Goal: Transaction & Acquisition: Book appointment/travel/reservation

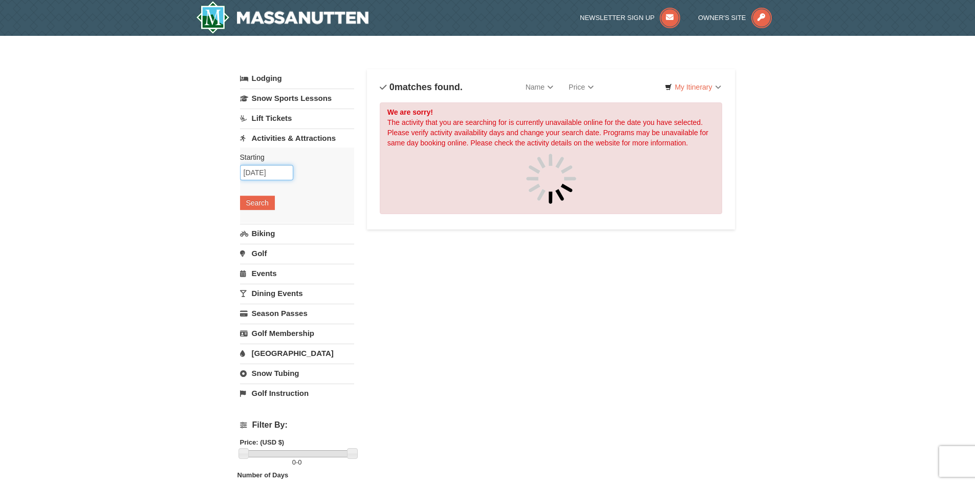
click at [274, 171] on input "10/11/2025" at bounding box center [266, 172] width 53 height 15
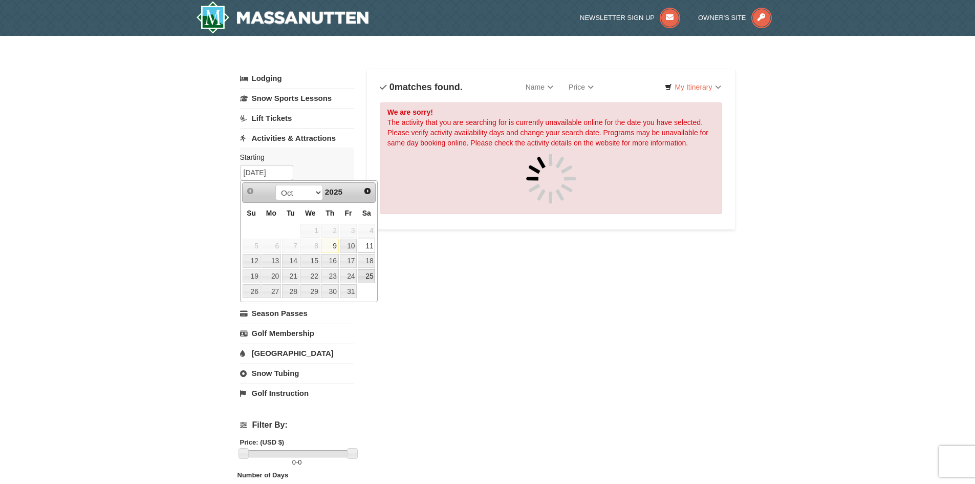
click at [361, 275] on link "25" at bounding box center [366, 276] width 17 height 14
type input "[DATE]"
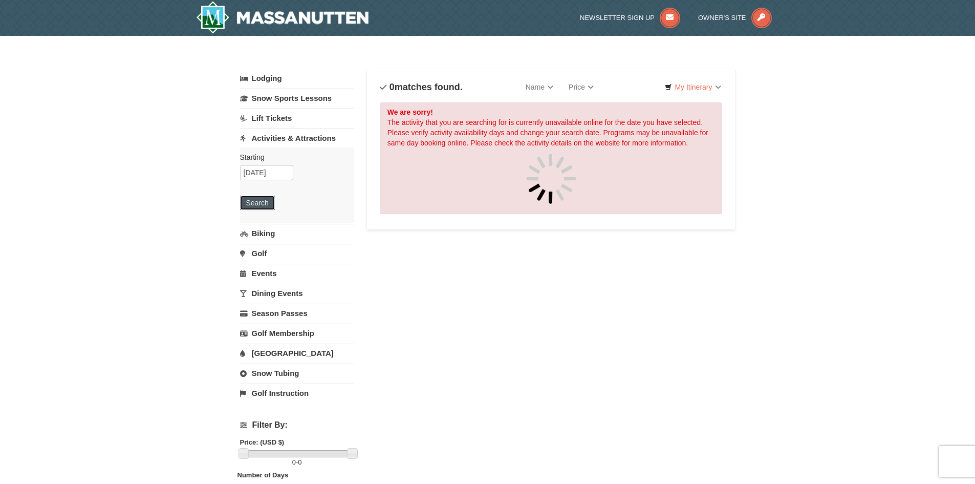
click at [247, 205] on button "Search" at bounding box center [257, 202] width 35 height 14
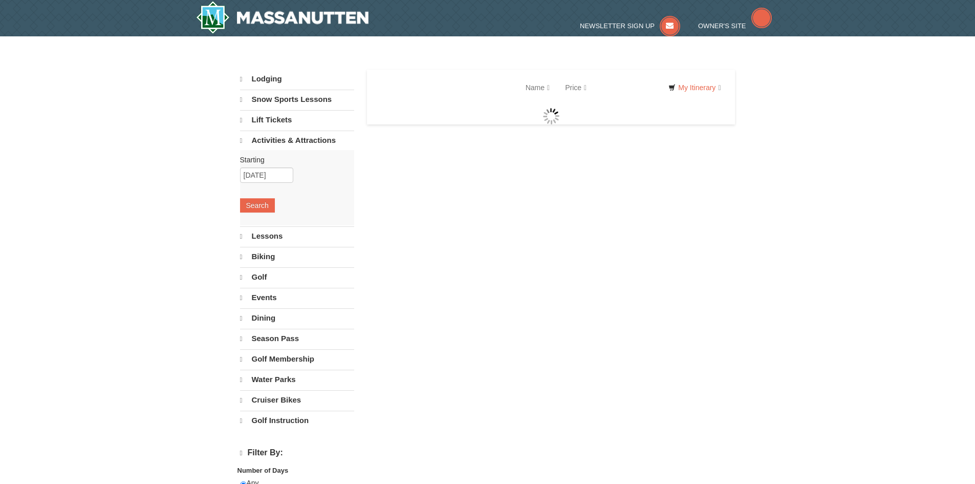
select select "10"
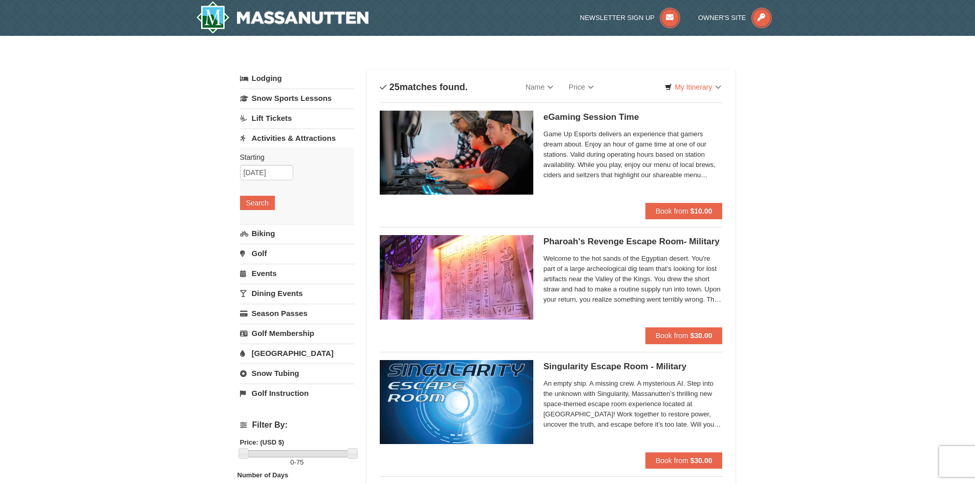
click at [316, 123] on link "Lift Tickets" at bounding box center [297, 117] width 114 height 19
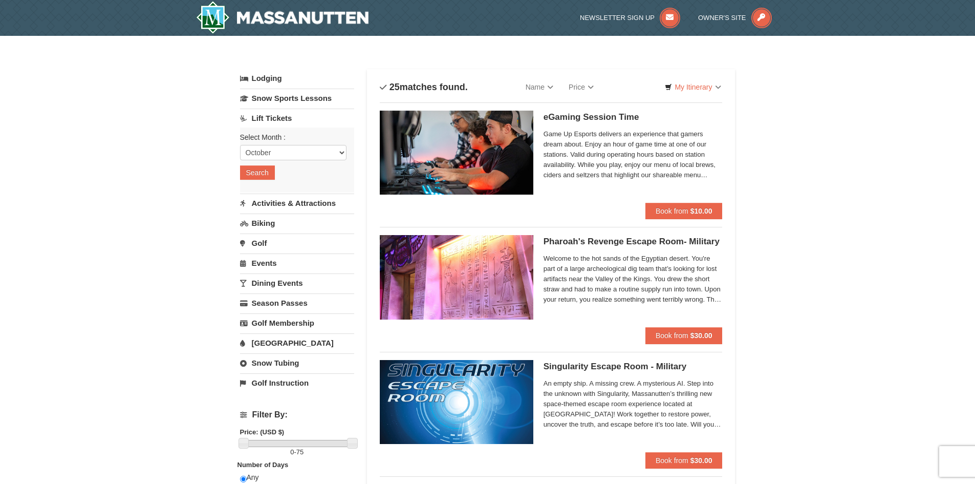
click at [276, 121] on link "Lift Tickets" at bounding box center [297, 117] width 114 height 19
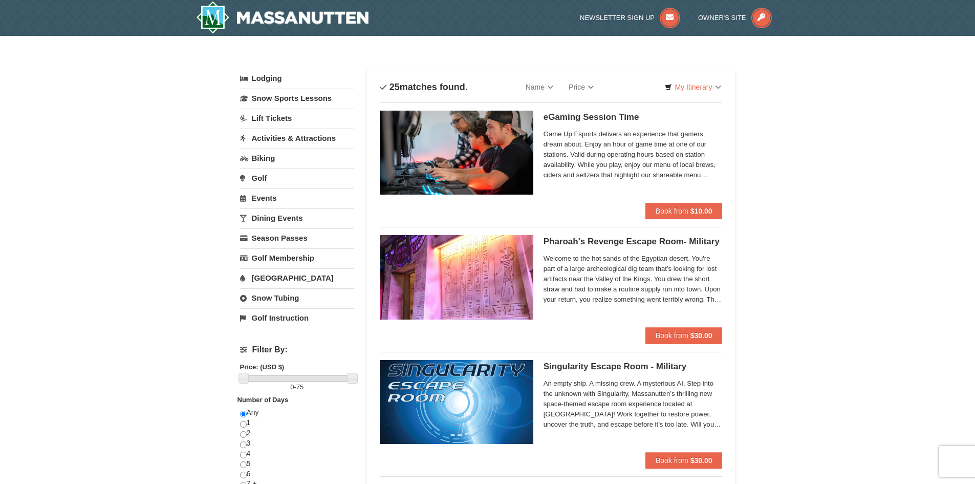
click at [272, 118] on link "Lift Tickets" at bounding box center [297, 117] width 114 height 19
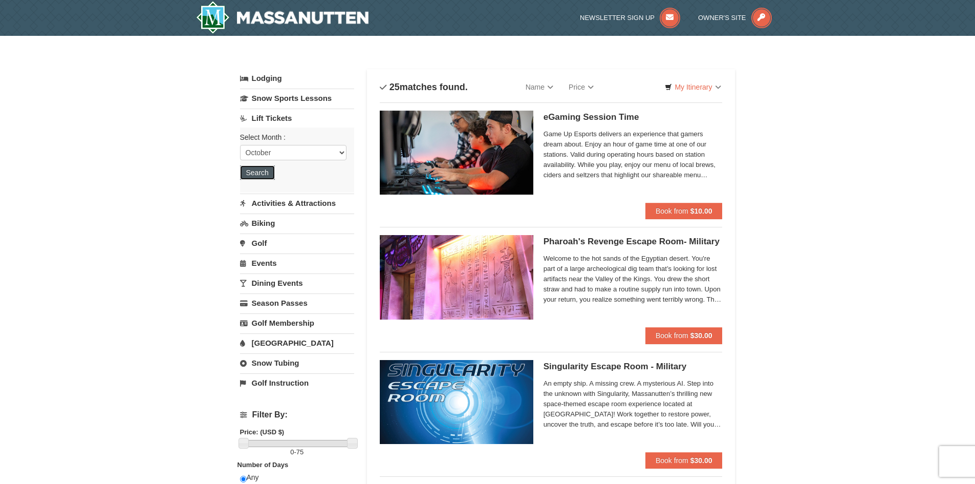
click at [271, 172] on button "Search" at bounding box center [257, 172] width 35 height 14
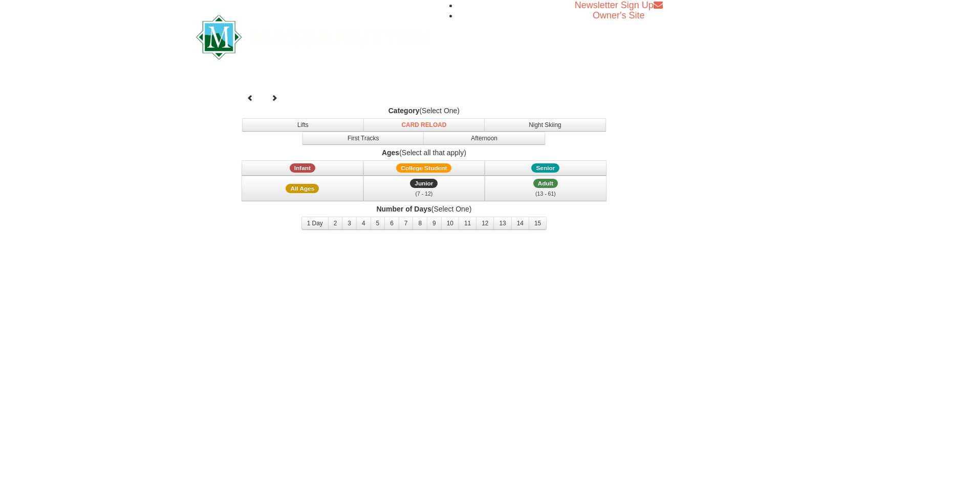
select select "10"
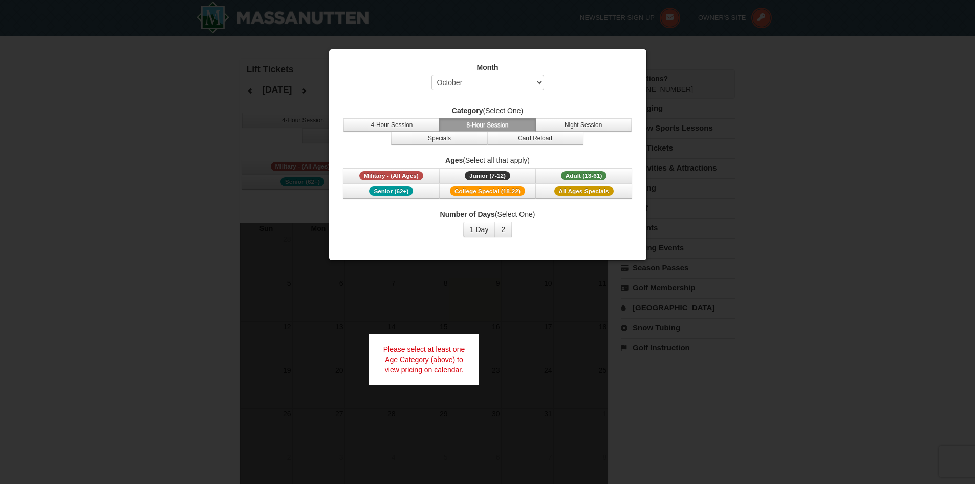
click at [595, 262] on div at bounding box center [487, 242] width 975 height 484
click at [515, 192] on span "College Special (18-22)" at bounding box center [487, 190] width 75 height 9
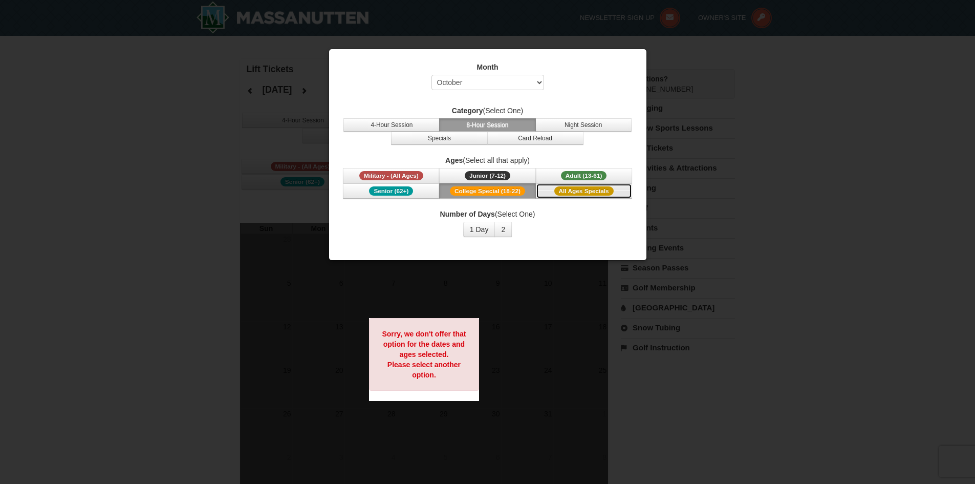
click at [567, 191] on span "All Ages Specials" at bounding box center [583, 190] width 59 height 9
click at [611, 75] on div "Month Select October November December January February March April May June Ju…" at bounding box center [488, 78] width 292 height 33
click at [506, 87] on select "Select October November December January February March April May June July Aug…" at bounding box center [487, 82] width 113 height 15
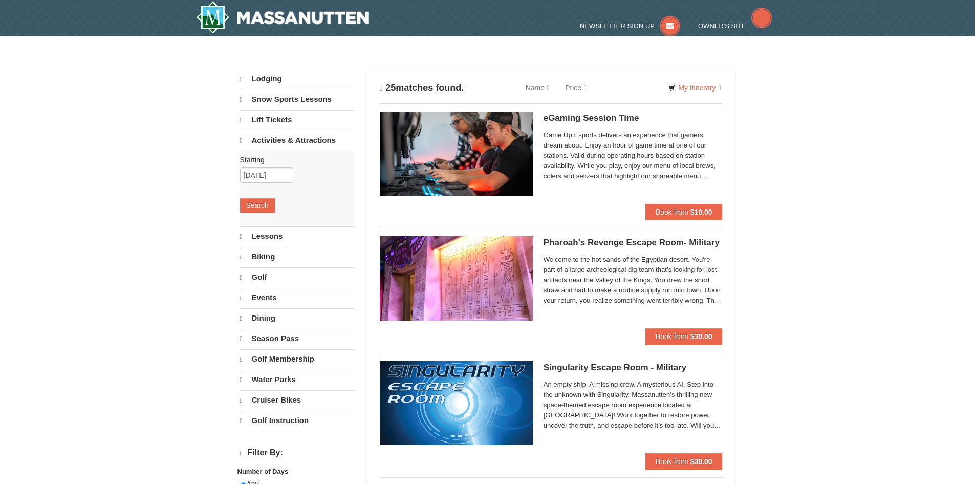
select select "10"
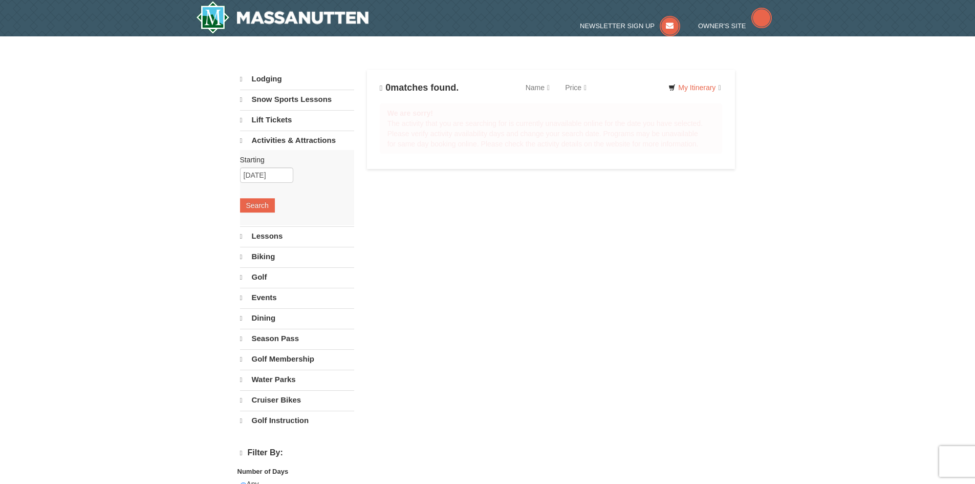
select select "10"
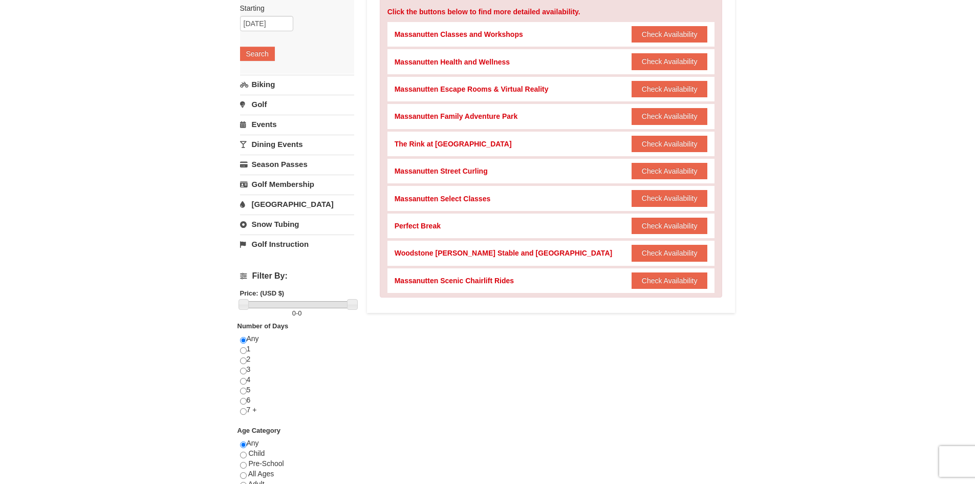
scroll to position [51, 0]
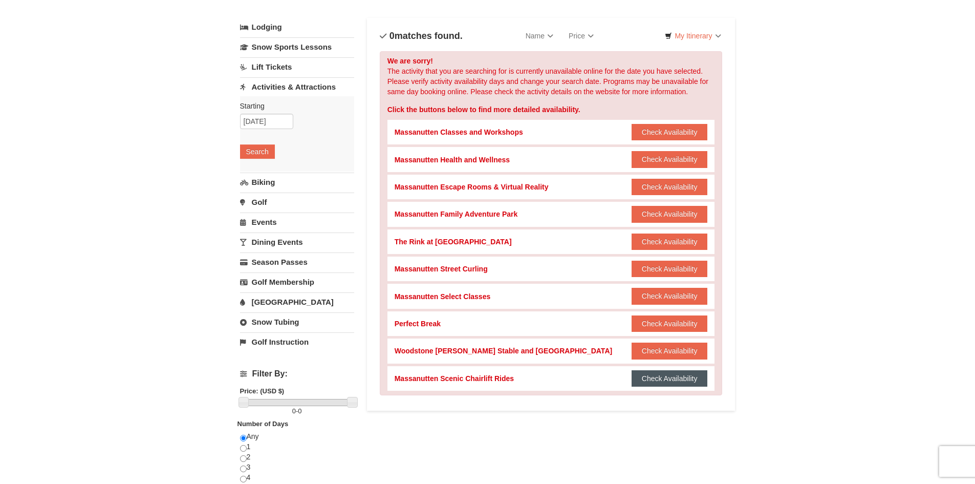
click at [663, 373] on button "Check Availability" at bounding box center [669, 378] width 76 height 16
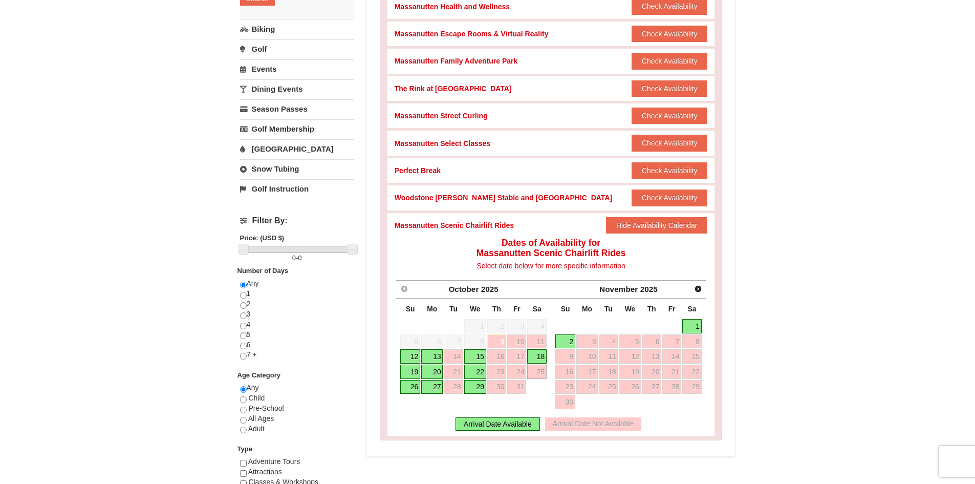
scroll to position [205, 0]
click at [570, 346] on link "2" at bounding box center [565, 341] width 20 height 14
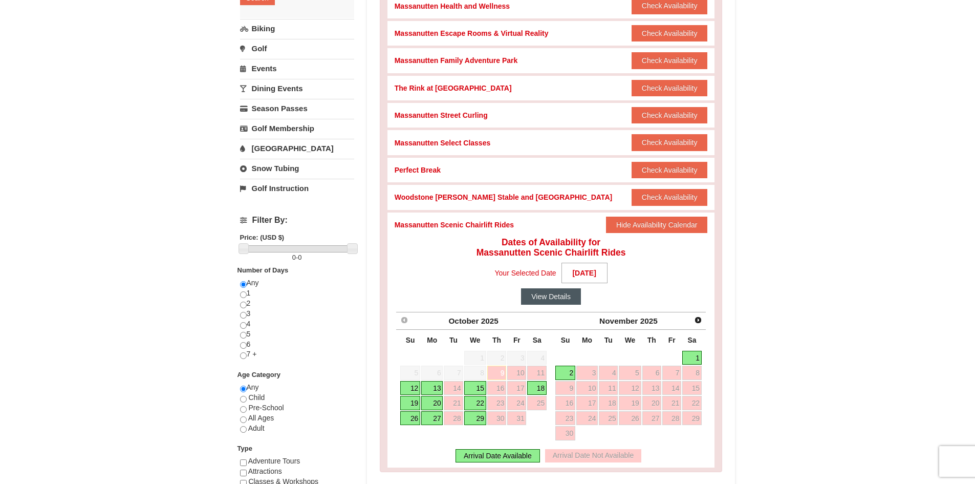
click at [580, 293] on button "View Details" at bounding box center [551, 296] width 60 height 16
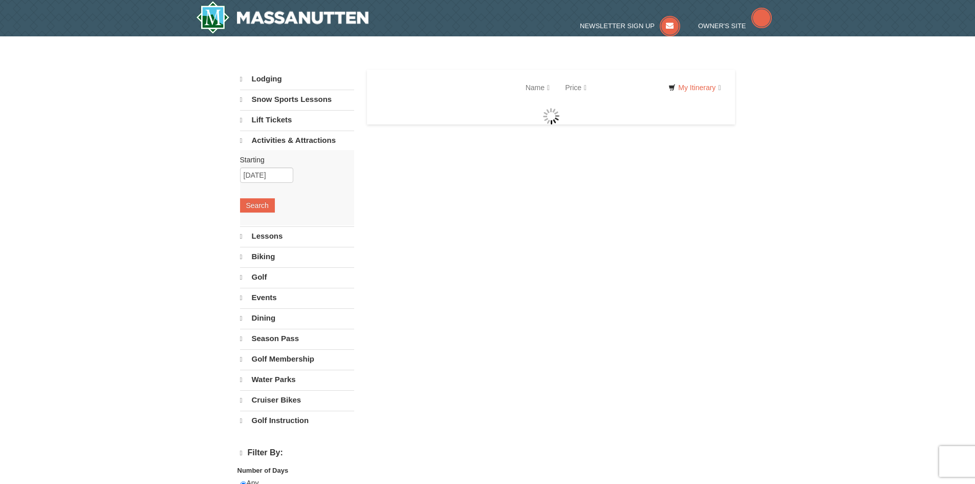
select select "10"
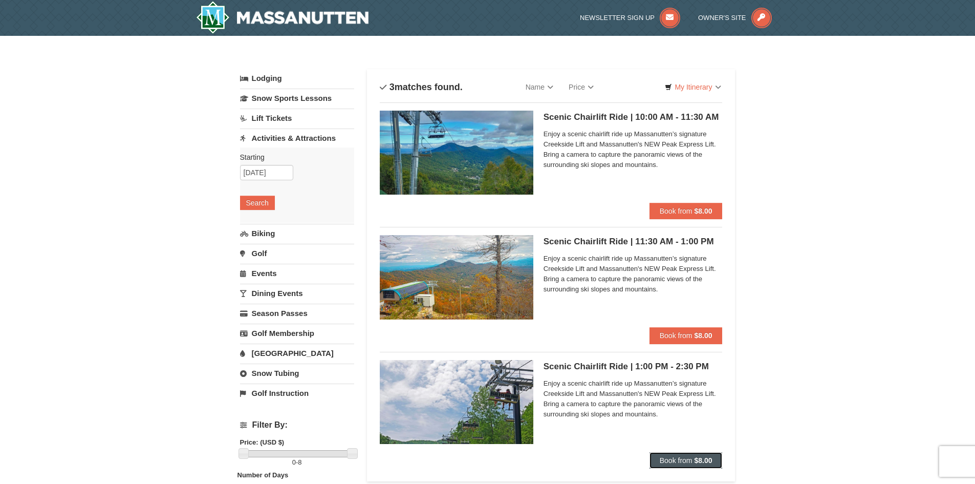
click at [667, 464] on button "Book from $8.00" at bounding box center [685, 460] width 73 height 16
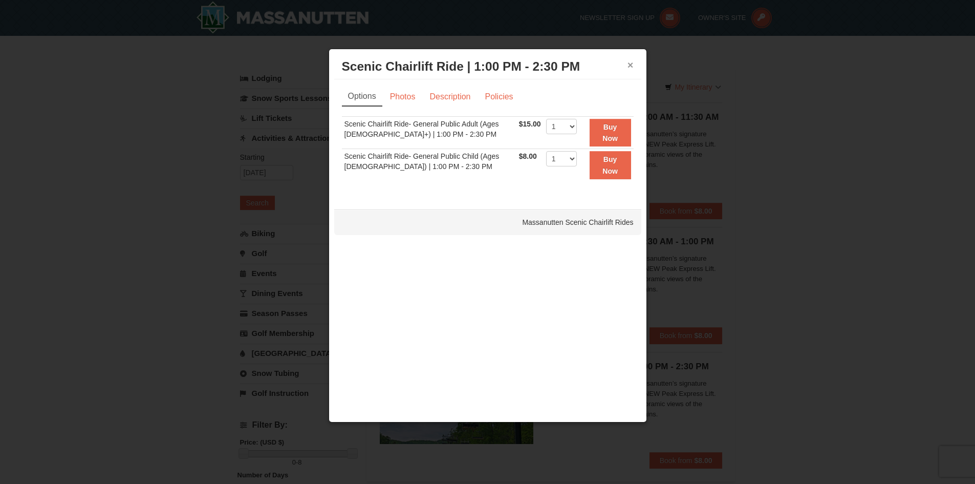
click at [630, 65] on button "×" at bounding box center [630, 65] width 6 height 10
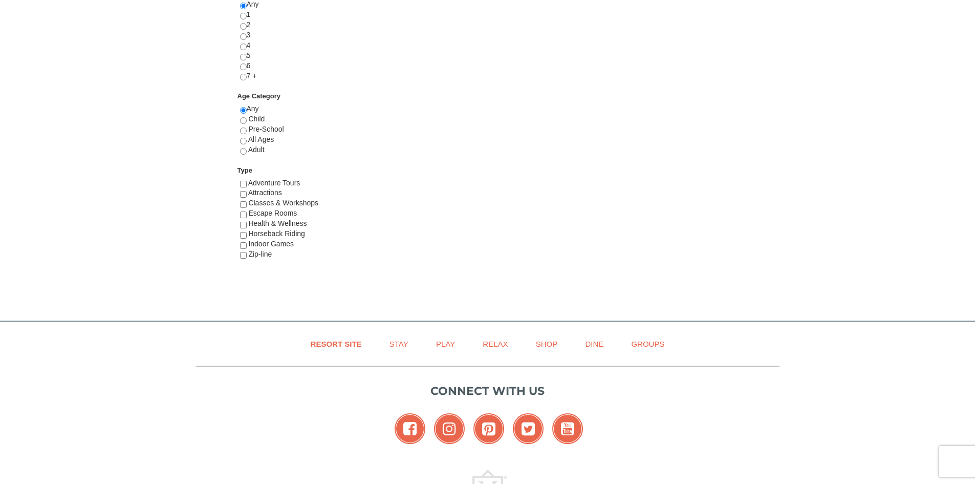
select select "10"
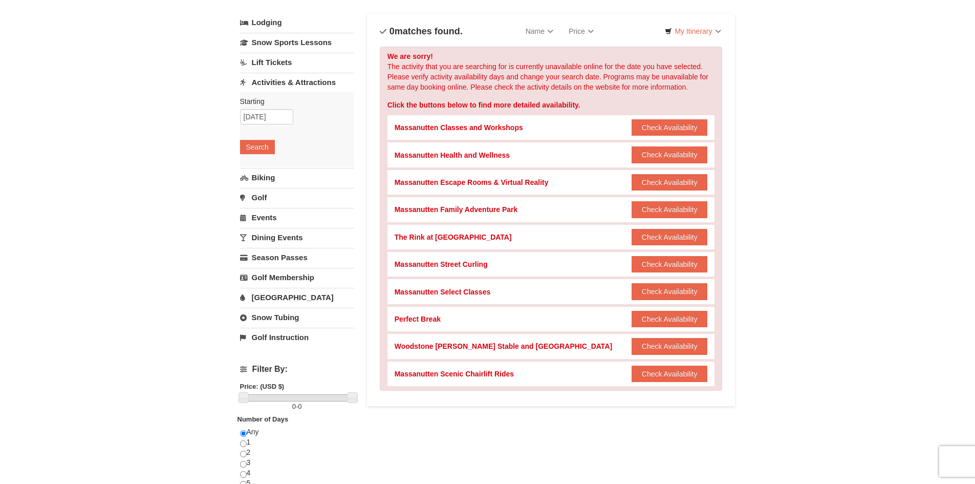
scroll to position [51, 0]
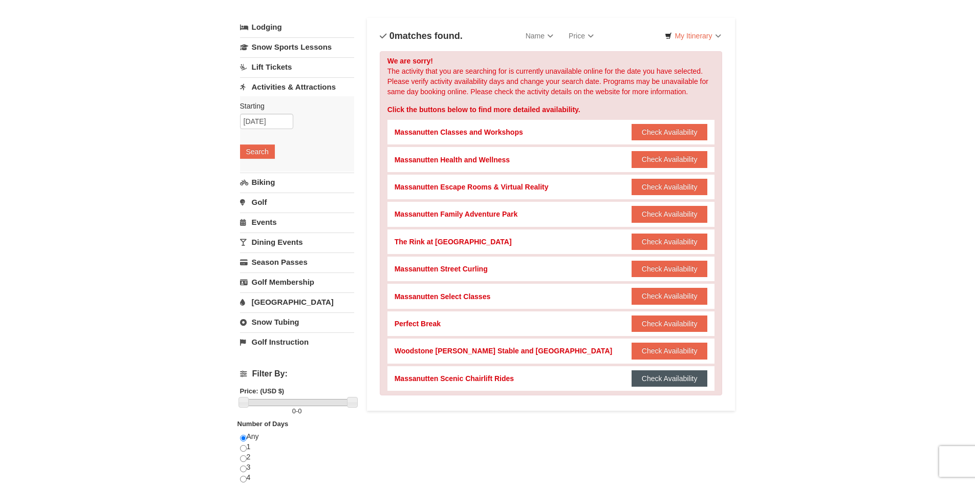
click at [667, 382] on button "Check Availability" at bounding box center [669, 378] width 76 height 16
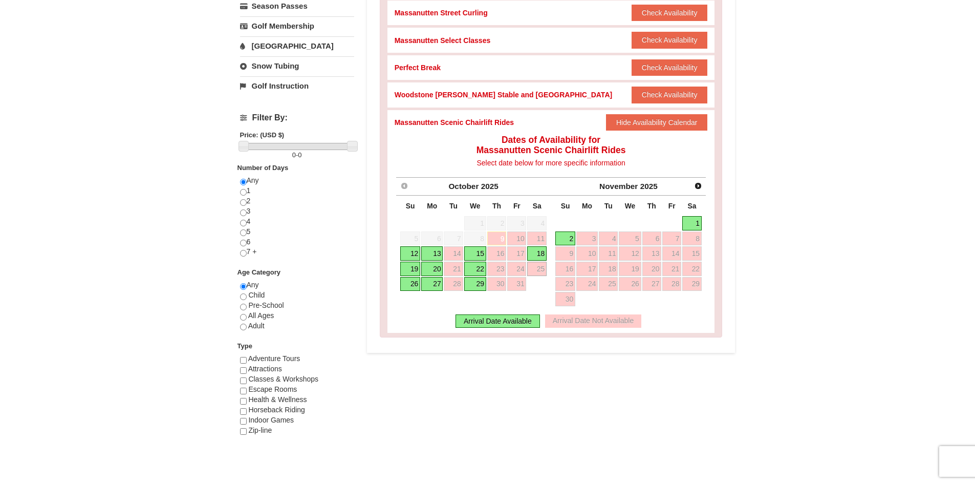
scroll to position [256, 0]
